Goal: Task Accomplishment & Management: Complete application form

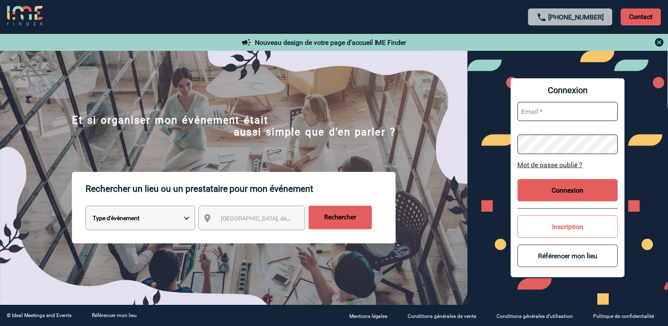
type input "vkalb@ime-groupe.com"
click at [564, 180] on button "Connexion" at bounding box center [568, 190] width 100 height 22
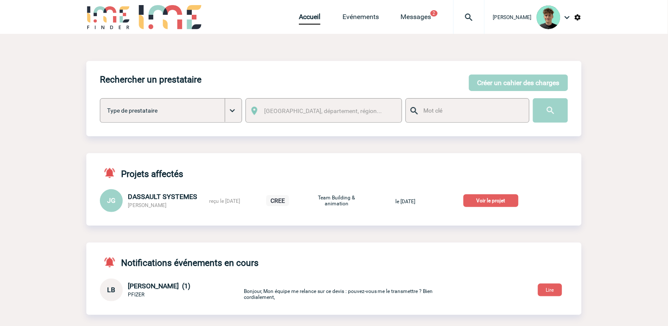
click at [473, 212] on div "JG DASSAULT SYSTEMES [PERSON_NAME] reçu le [DATE] CREE Team Building & animatio…" at bounding box center [334, 200] width 496 height 23
click at [487, 205] on p "Voir le projet" at bounding box center [491, 200] width 55 height 13
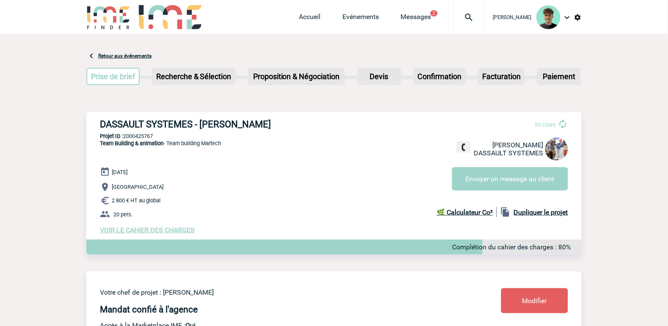
click at [121, 125] on h3 "DASSAULT SYSTEMES - Julien GERARD" at bounding box center [227, 124] width 254 height 11
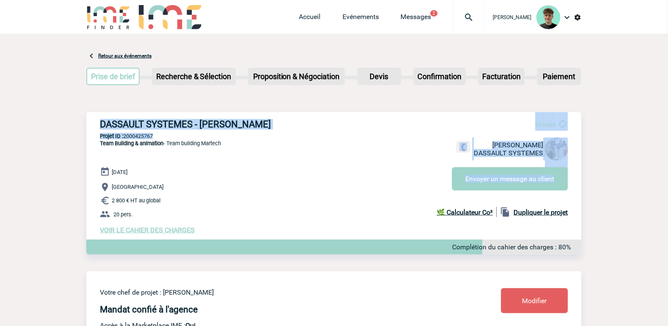
drag, startPoint x: 121, startPoint y: 125, endPoint x: 270, endPoint y: 136, distance: 149.9
click at [260, 139] on div "DASSAULT SYSTEMES - Julien GERARD En cours Julien GERARD DASSAULT SYSTEMES Envo…" at bounding box center [334, 176] width 496 height 129
click at [260, 119] on h3 "DASSAULT SYSTEMES - Julien GERARD" at bounding box center [227, 124] width 254 height 11
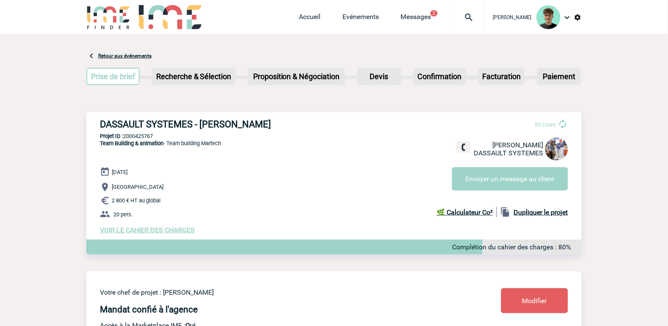
click at [252, 123] on h3 "DASSAULT SYSTEMES - Julien GERARD" at bounding box center [227, 124] width 254 height 11
drag, startPoint x: 252, startPoint y: 123, endPoint x: 139, endPoint y: 120, distance: 112.7
click at [139, 120] on h3 "DASSAULT SYSTEMES - Julien GERARD" at bounding box center [227, 124] width 254 height 11
copy h3 "DASSAULT SYSTEMES - Julien GERARD"
click at [298, 206] on p "2 800 € HT au global" at bounding box center [341, 201] width 482 height 10
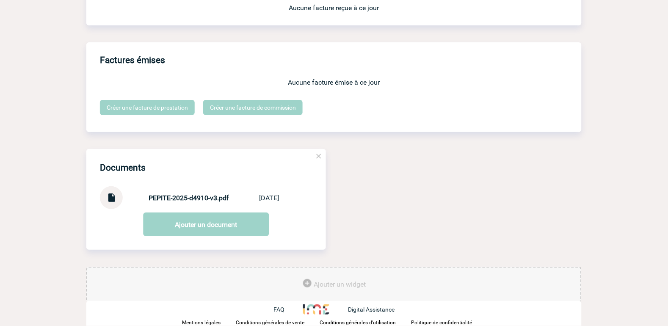
scroll to position [753, 0]
drag, startPoint x: 172, startPoint y: 196, endPoint x: 174, endPoint y: 200, distance: 4.6
click at [173, 196] on strong "PEPITE-2025-d4910-v3.pdf" at bounding box center [189, 198] width 80 height 8
click at [174, 200] on strong "PEPITE-2025-d4910-v3.pdf" at bounding box center [189, 198] width 80 height 8
click at [116, 198] on img at bounding box center [111, 194] width 11 height 17
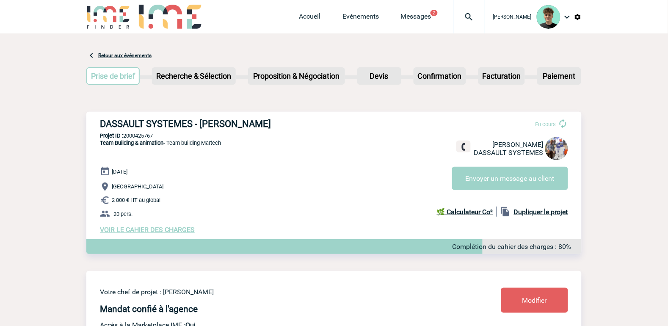
scroll to position [0, 0]
click at [142, 132] on div "DASSAULT SYSTEMES - Julien GERARD En cours Julien GERARD DASSAULT SYSTEMES Envo…" at bounding box center [334, 176] width 496 height 129
copy p "2000425767"
click at [247, 168] on div "DASSAULT SYSTEMES - Julien GERARD En cours Julien GERARD DASSAULT SYSTEMES Envo…" at bounding box center [334, 176] width 496 height 129
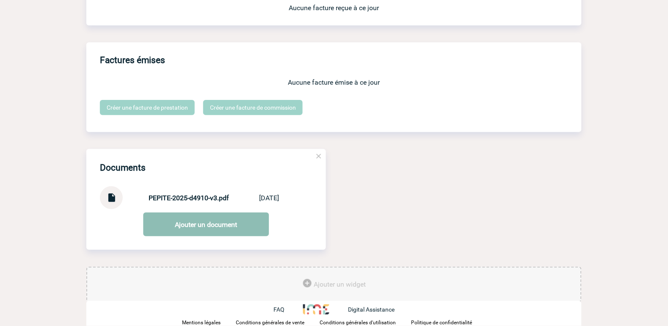
scroll to position [753, 0]
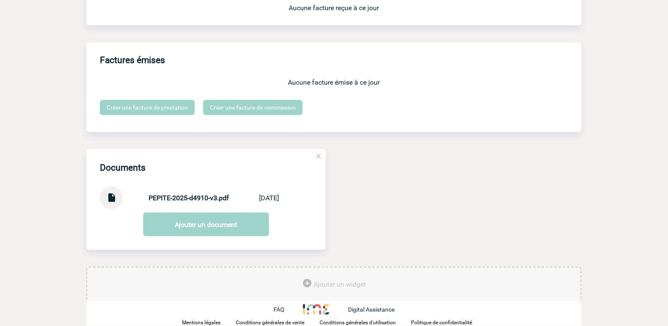
click at [172, 201] on strong "PEPITE-2025-d4910-v3.pdf" at bounding box center [189, 198] width 80 height 8
click at [107, 204] on link at bounding box center [111, 201] width 11 height 8
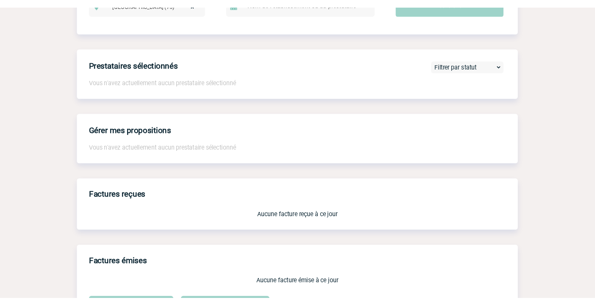
scroll to position [518, 0]
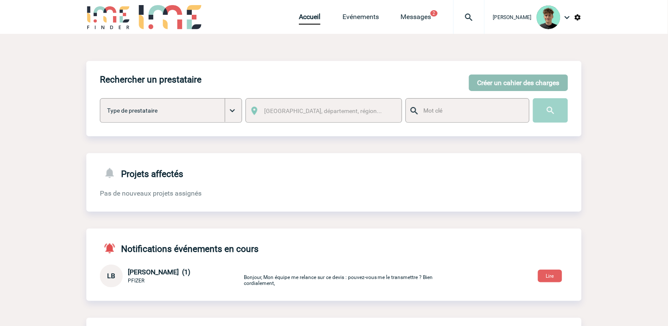
click at [497, 83] on button "Créer un cahier des charges" at bounding box center [518, 83] width 99 height 17
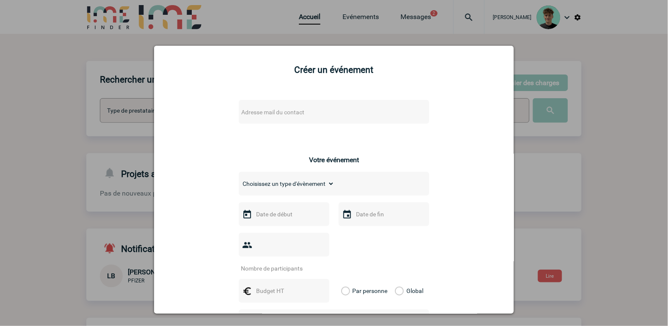
click at [301, 119] on body "Victor KALB Accueil Evénements" at bounding box center [334, 215] width 668 height 430
drag, startPoint x: 282, startPoint y: 128, endPoint x: 75, endPoint y: 145, distance: 207.5
click at [77, 144] on body "Victor KALB Accueil Evénements" at bounding box center [334, 215] width 668 height 430
click at [360, 124] on input "stephanie.tamhoua@3ds.com>" at bounding box center [309, 127] width 144 height 12
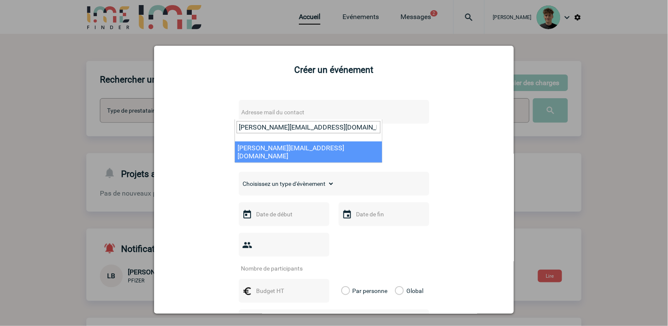
type input "stephanie.tamhoua@3ds.com"
select select "126960"
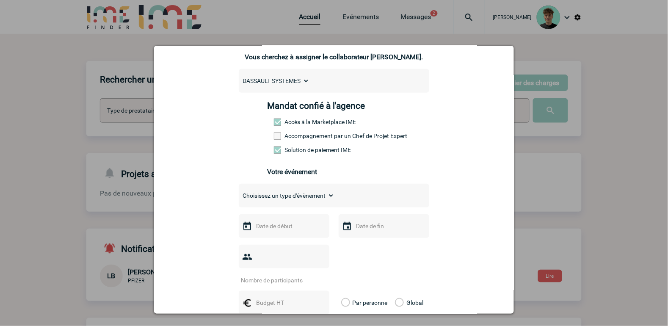
scroll to position [94, 0]
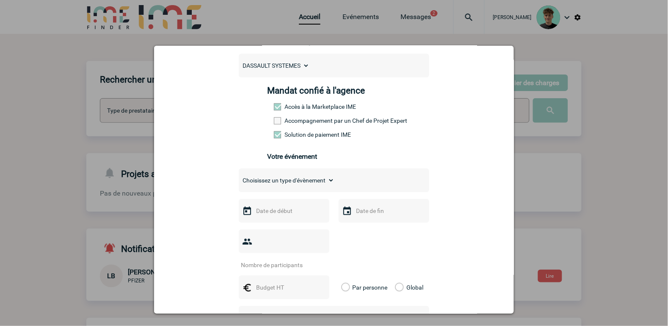
click at [333, 183] on div "Choisissez un type d'évènement Séminaire avec nuitée Séminaire sans nuitée Repa…" at bounding box center [334, 181] width 191 height 24
click at [323, 186] on select "Choisissez un type d'évènement Séminaire avec nuitée Séminaire sans nuitée Repa…" at bounding box center [287, 181] width 96 height 12
click at [179, 222] on div "Stephanie.TAMHOUA@3ds.com Stephanie.TAMHOUA@3ds.com Vous cherchez à assigner le…" at bounding box center [334, 262] width 339 height 528
click at [288, 186] on select "Choisissez un type d'évènement Séminaire avec nuitée Séminaire sans nuitée Repa…" at bounding box center [287, 181] width 96 height 12
select select "9"
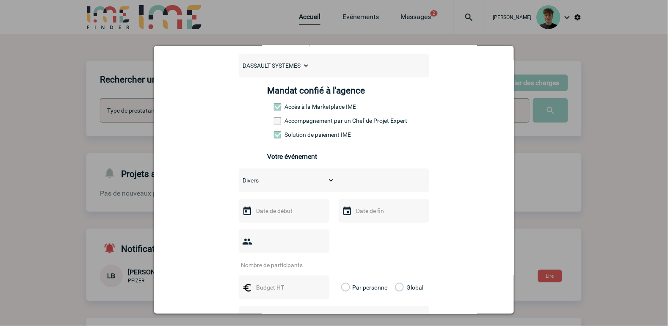
click at [239, 180] on select "Choisissez un type d'évènement Séminaire avec nuitée Séminaire sans nuitée Repa…" at bounding box center [287, 181] width 96 height 12
click at [293, 216] on input "text" at bounding box center [283, 210] width 58 height 11
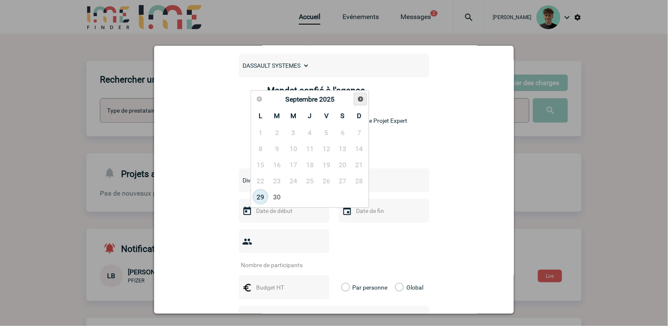
click at [359, 99] on span "Suivant" at bounding box center [361, 99] width 7 height 7
click at [290, 164] on link "15" at bounding box center [294, 164] width 16 height 15
type input "15-10-2025"
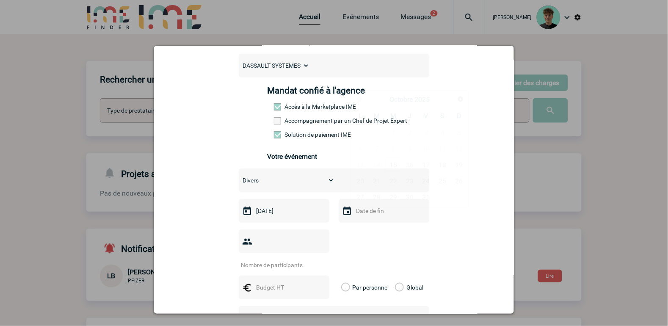
click at [382, 214] on input "text" at bounding box center [383, 210] width 58 height 11
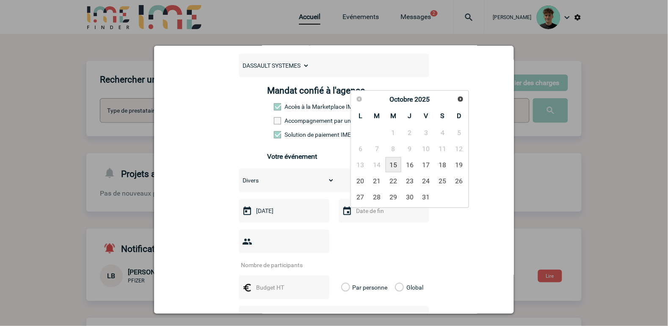
click at [399, 170] on link "15" at bounding box center [394, 164] width 16 height 15
type input "15-10-2025"
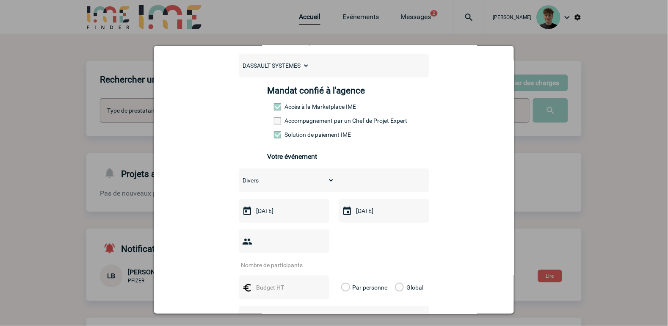
click at [285, 260] on input "number" at bounding box center [279, 265] width 80 height 11
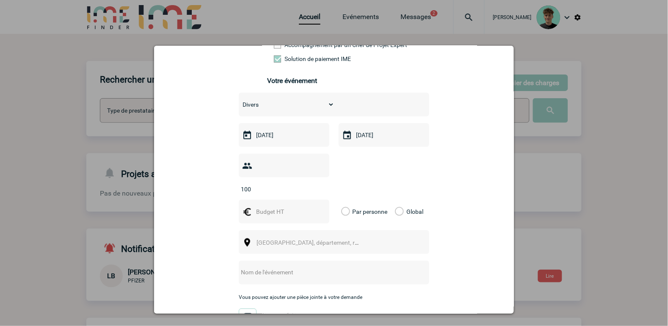
scroll to position [188, 0]
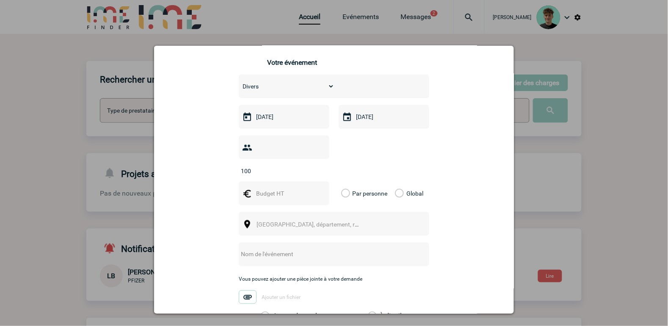
type input "100"
click at [280, 188] on input "text" at bounding box center [283, 193] width 58 height 11
type input "19000"
click at [395, 185] on label "Global" at bounding box center [398, 194] width 6 height 24
click at [0, 0] on input "Global" at bounding box center [0, 0] width 0 height 0
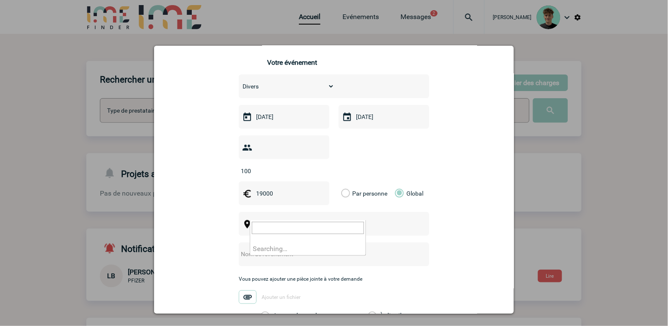
click at [277, 221] on span "Ville, département, région..." at bounding box center [316, 224] width 118 height 7
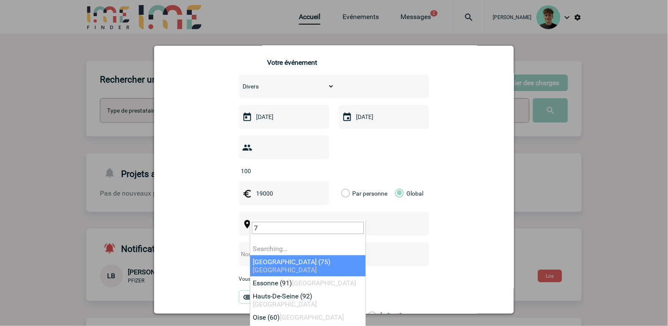
type input "78"
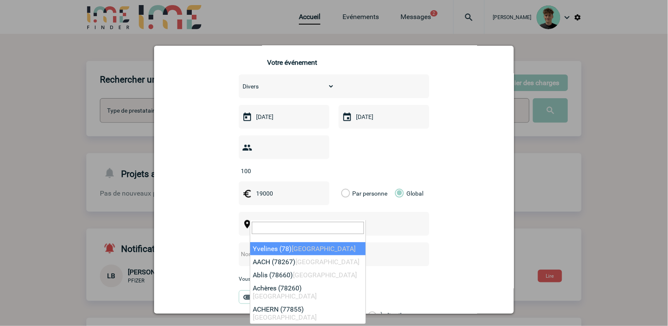
select select "775"
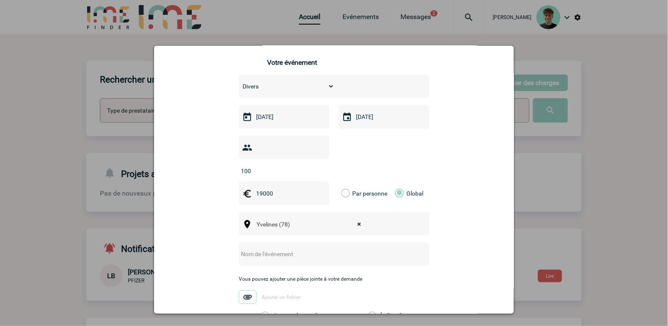
click at [294, 249] on input "text" at bounding box center [323, 254] width 168 height 11
click at [183, 189] on div "Stephanie.TAMHOUA@3ds.com Stephanie.TAMHOUA@3ds.com Vous cherchez à assigner le…" at bounding box center [334, 168] width 339 height 528
click at [265, 249] on input "text" at bounding box center [323, 254] width 168 height 11
paste input "Hackathon"
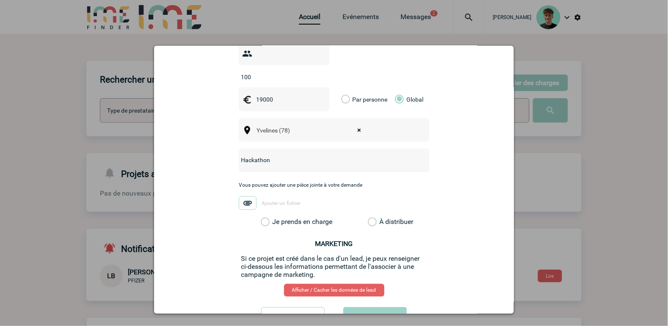
type input "Hackathon"
click at [275, 218] on label "Je prends en charge" at bounding box center [268, 222] width 14 height 8
click at [0, 0] on input "Je prends en charge" at bounding box center [0, 0] width 0 height 0
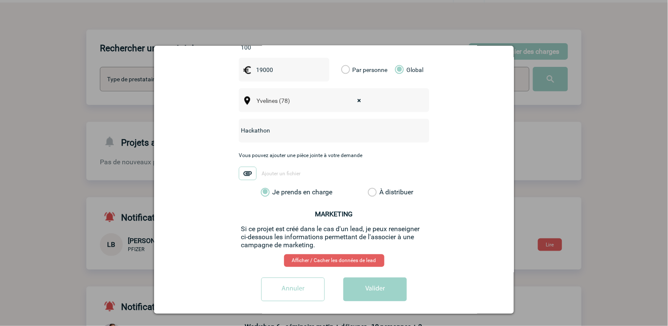
scroll to position [47, 0]
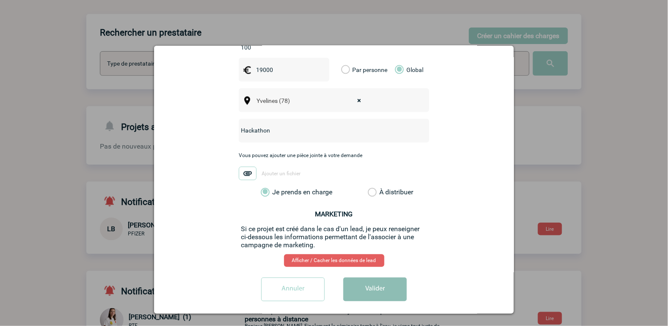
click at [376, 281] on button "Valider" at bounding box center [376, 290] width 64 height 24
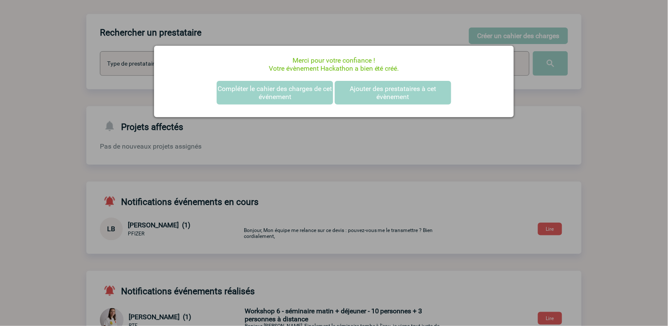
scroll to position [0, 0]
click at [426, 143] on div at bounding box center [334, 163] width 668 height 326
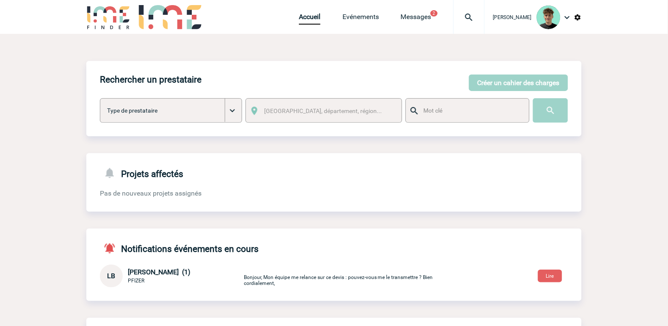
click at [485, 15] on img at bounding box center [469, 17] width 31 height 10
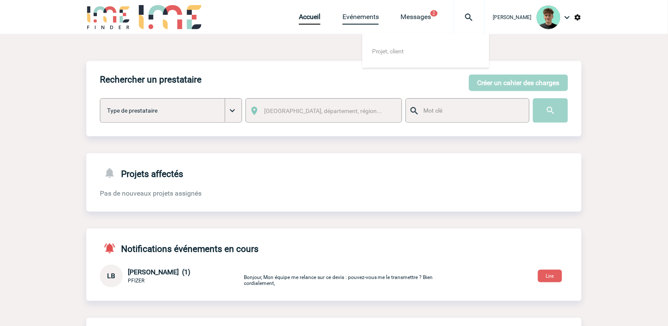
click at [376, 15] on link "Evénements" at bounding box center [361, 19] width 36 height 12
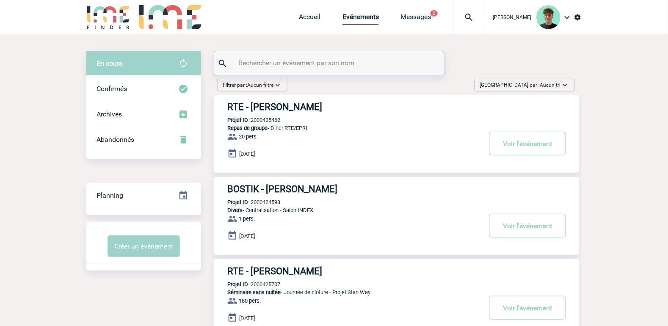
click at [546, 88] on span "[GEOGRAPHIC_DATA] par : Aucun tri" at bounding box center [520, 85] width 81 height 8
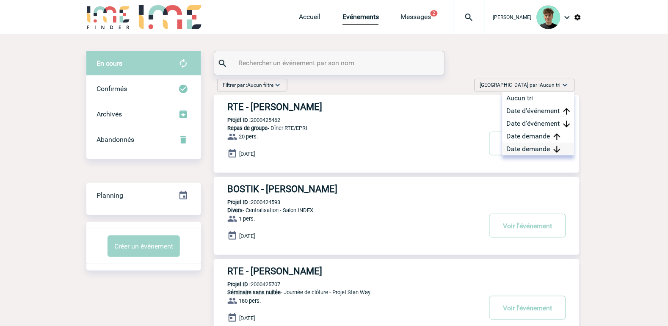
click at [535, 146] on div "Date demande" at bounding box center [539, 149] width 72 height 13
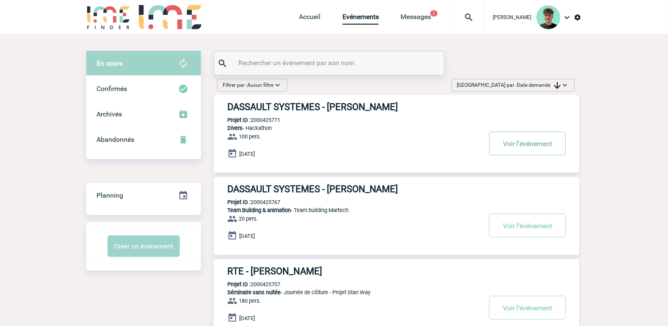
click at [507, 147] on button "Voir l'événement" at bounding box center [528, 144] width 77 height 24
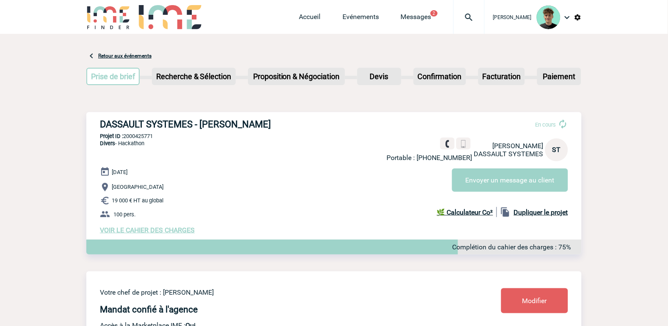
drag, startPoint x: 136, startPoint y: 155, endPoint x: 157, endPoint y: 160, distance: 21.0
click at [136, 155] on p "Divers - Hackathon" at bounding box center [115, 153] width 58 height 27
click at [111, 121] on h3 "DASSAULT SYSTEMES - [PERSON_NAME]" at bounding box center [227, 124] width 254 height 11
drag, startPoint x: 111, startPoint y: 121, endPoint x: 274, endPoint y: 112, distance: 162.9
click at [274, 112] on div "DASSAULT SYSTEMES - [PERSON_NAME] En cours Portable : [PHONE_NUMBER] [PERSON_NA…" at bounding box center [334, 176] width 496 height 129
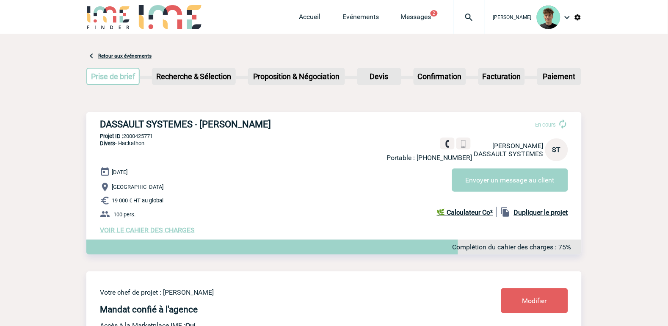
copy h3 "DASSAULT SYSTEMES - [PERSON_NAME]"
click at [130, 137] on p "Projet ID : 2000425771" at bounding box center [334, 136] width 496 height 6
copy p "2000425771"
click at [170, 163] on div "DASSAULT SYSTEMES - [PERSON_NAME] En cours Portable : [PHONE_NUMBER] [PERSON_NA…" at bounding box center [334, 176] width 496 height 129
